Goal: Find specific page/section: Find specific page/section

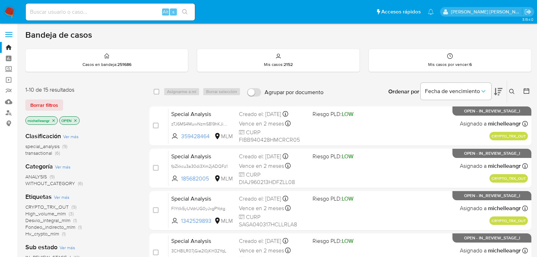
click at [46, 6] on div "Alt s" at bounding box center [110, 12] width 169 height 17
click at [44, 10] on input at bounding box center [110, 11] width 169 height 9
paste input "WgjeRHR4eSfPk1eTSgDhi2he"
type input "WgjeRHR4eSfPk1eTSgDhi2he"
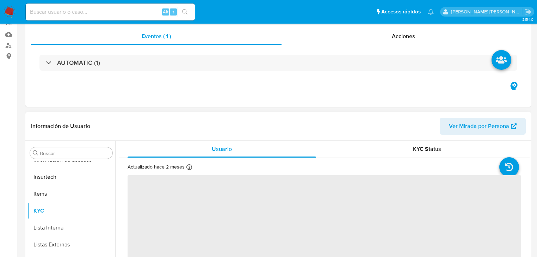
scroll to position [85, 0]
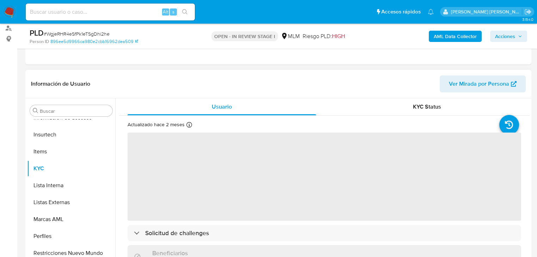
select select "10"
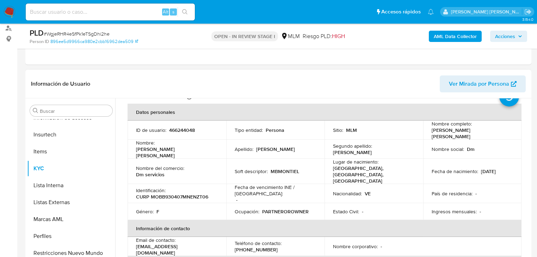
scroll to position [56, 0]
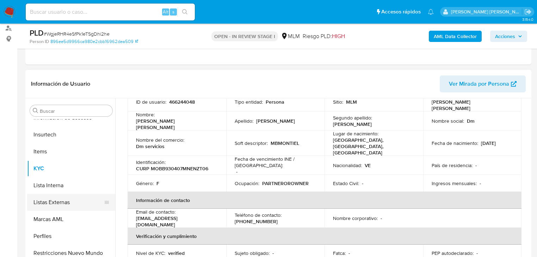
click at [68, 194] on button "Listas Externas" at bounding box center [68, 202] width 82 height 17
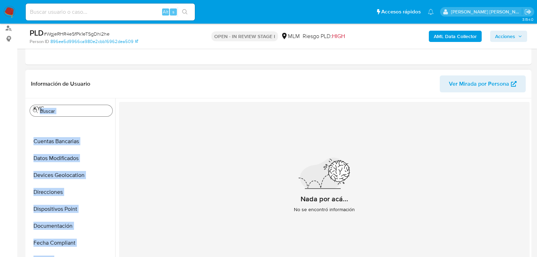
scroll to position [0, 0]
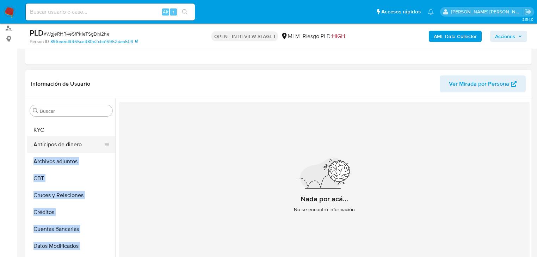
drag, startPoint x: 104, startPoint y: 168, endPoint x: 104, endPoint y: 130, distance: 38.0
click at [104, 130] on ul "Anticipos de dinero Archivos adjuntos CBT Cruces y Relaciones Créditos Cuentas …" at bounding box center [71, 198] width 88 height 159
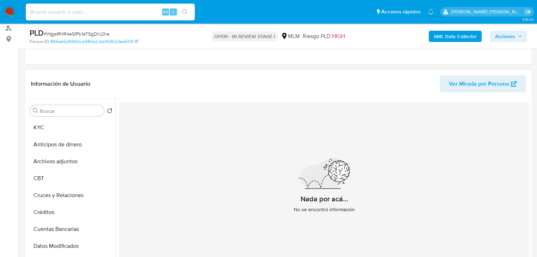
click at [159, 160] on div "Nada por acá... No se encontró información" at bounding box center [324, 188] width 410 height 173
click at [48, 179] on button "CBT" at bounding box center [68, 178] width 82 height 17
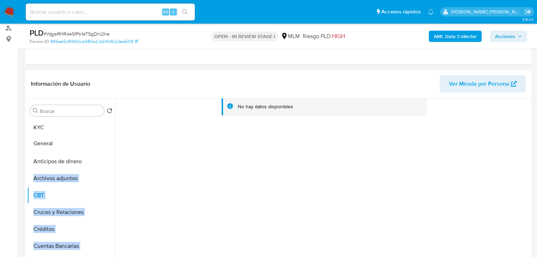
drag, startPoint x: 103, startPoint y: 235, endPoint x: 107, endPoint y: 144, distance: 91.0
click at [107, 144] on ul "KYC Anticipos de dinero Archivos adjuntos CBT Cruces y Relaciones Créditos Cuen…" at bounding box center [71, 198] width 88 height 159
